Goal: Task Accomplishment & Management: Complete application form

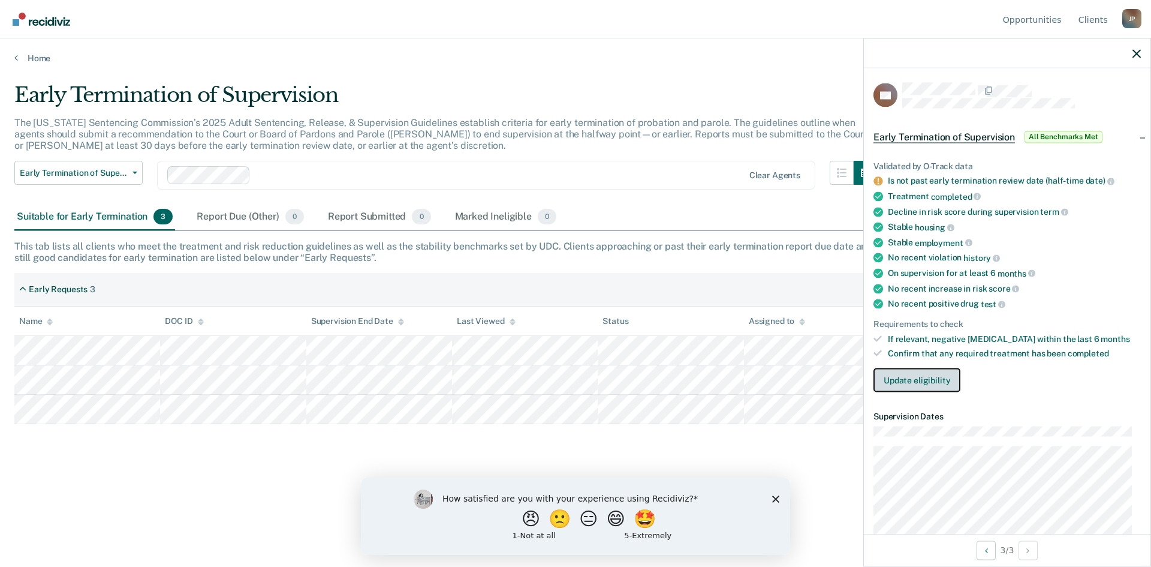
click at [932, 379] on button "Update eligibility" at bounding box center [917, 380] width 87 height 24
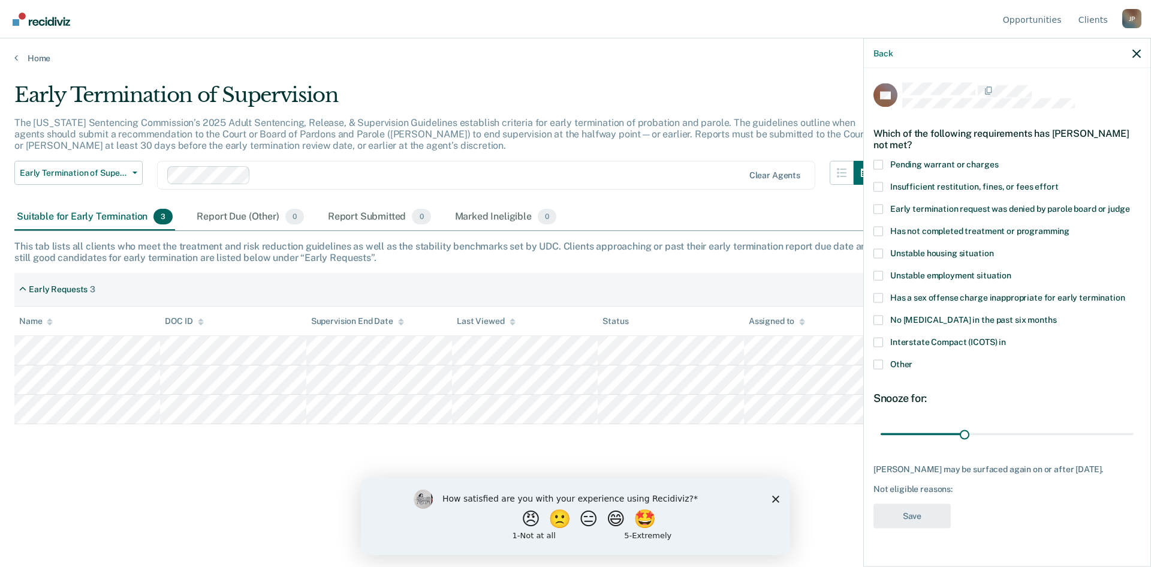
click at [877, 362] on span at bounding box center [879, 364] width 10 height 10
click at [913, 359] on input "Other" at bounding box center [913, 359] width 0 height 0
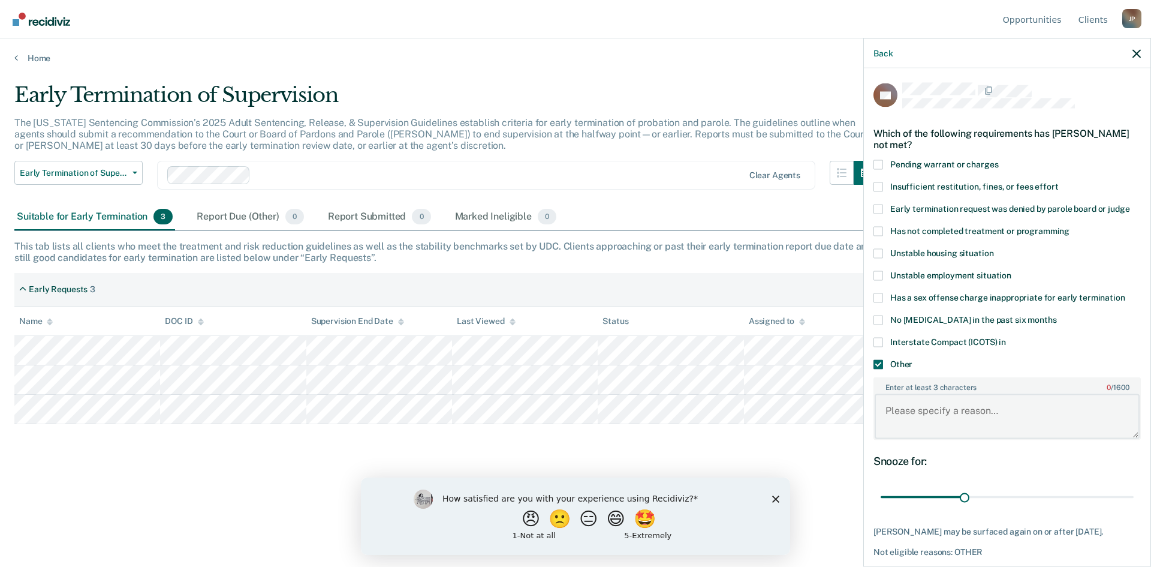
click at [913, 410] on textarea "Enter at least 3 characters 0 / 1600" at bounding box center [1007, 416] width 265 height 44
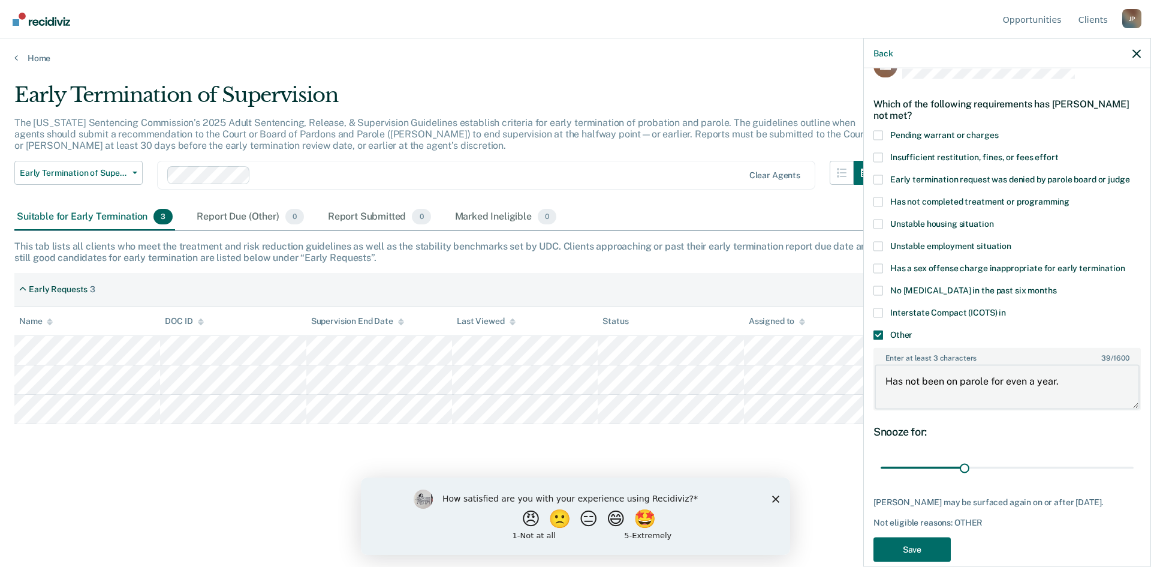
scroll to position [58, 0]
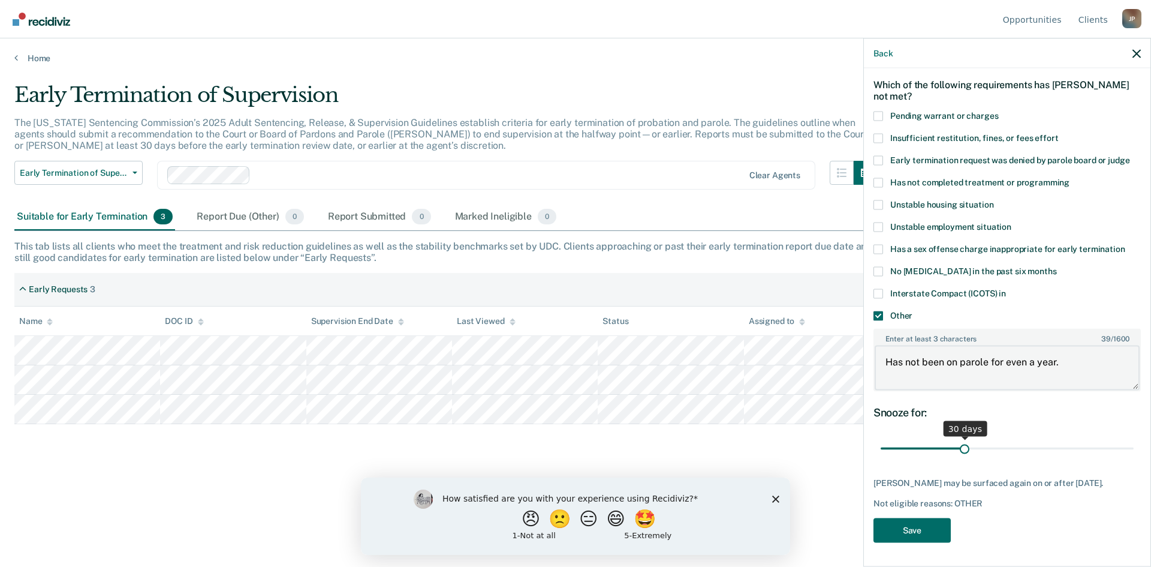
type textarea "Has not been on parole for even a year."
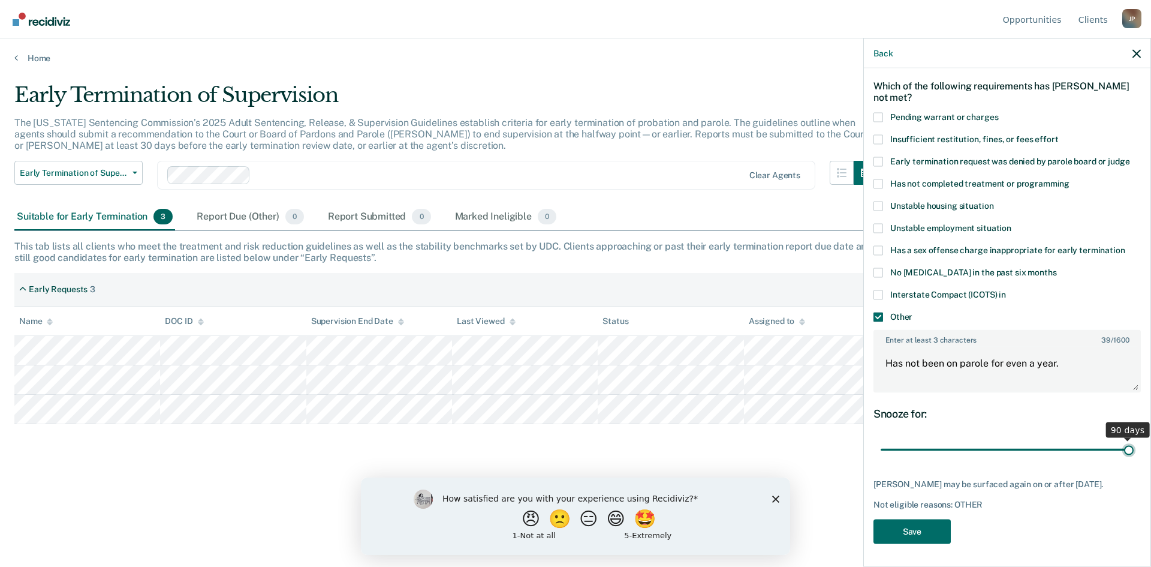
drag, startPoint x: 963, startPoint y: 442, endPoint x: 1130, endPoint y: 444, distance: 166.7
type input "90"
click at [1130, 444] on input "range" at bounding box center [1007, 449] width 253 height 21
click at [907, 535] on button "Save" at bounding box center [912, 531] width 77 height 25
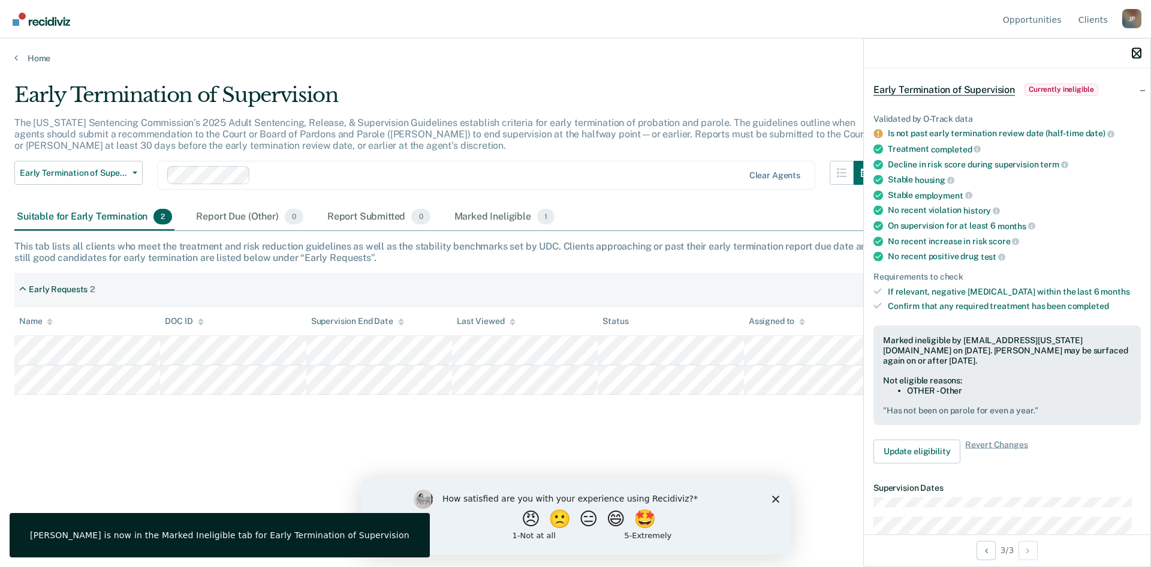
click at [1137, 53] on icon "button" at bounding box center [1137, 53] width 8 height 8
